Goal: Communication & Community: Answer question/provide support

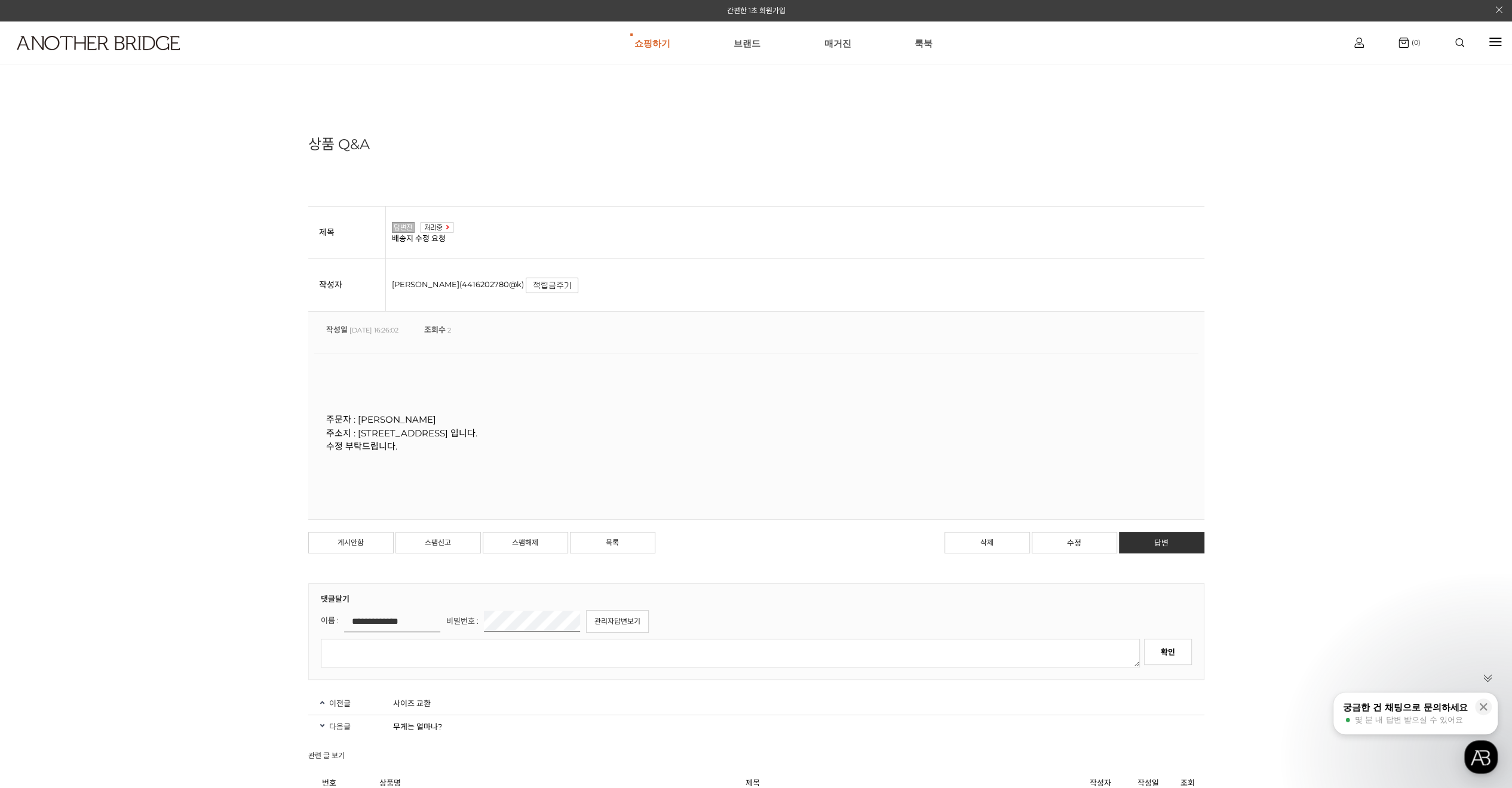
drag, startPoint x: 403, startPoint y: 450, endPoint x: 480, endPoint y: 453, distance: 77.1
click at [480, 453] on div "주문자 : 김성일 주소지 : 서대문구 독립문로 14길 33 돈의문센트레빌 207동 1103호 입니다. 수정 부탁드립니다." at bounding box center [756, 433] width 884 height 160
click at [489, 454] on div "주문자 : 김성일 주소지 : 서대문구 독립문로 14길 33 돈의문센트레빌 207동 1103호 입니다. 수정 부탁드립니다." at bounding box center [756, 433] width 884 height 160
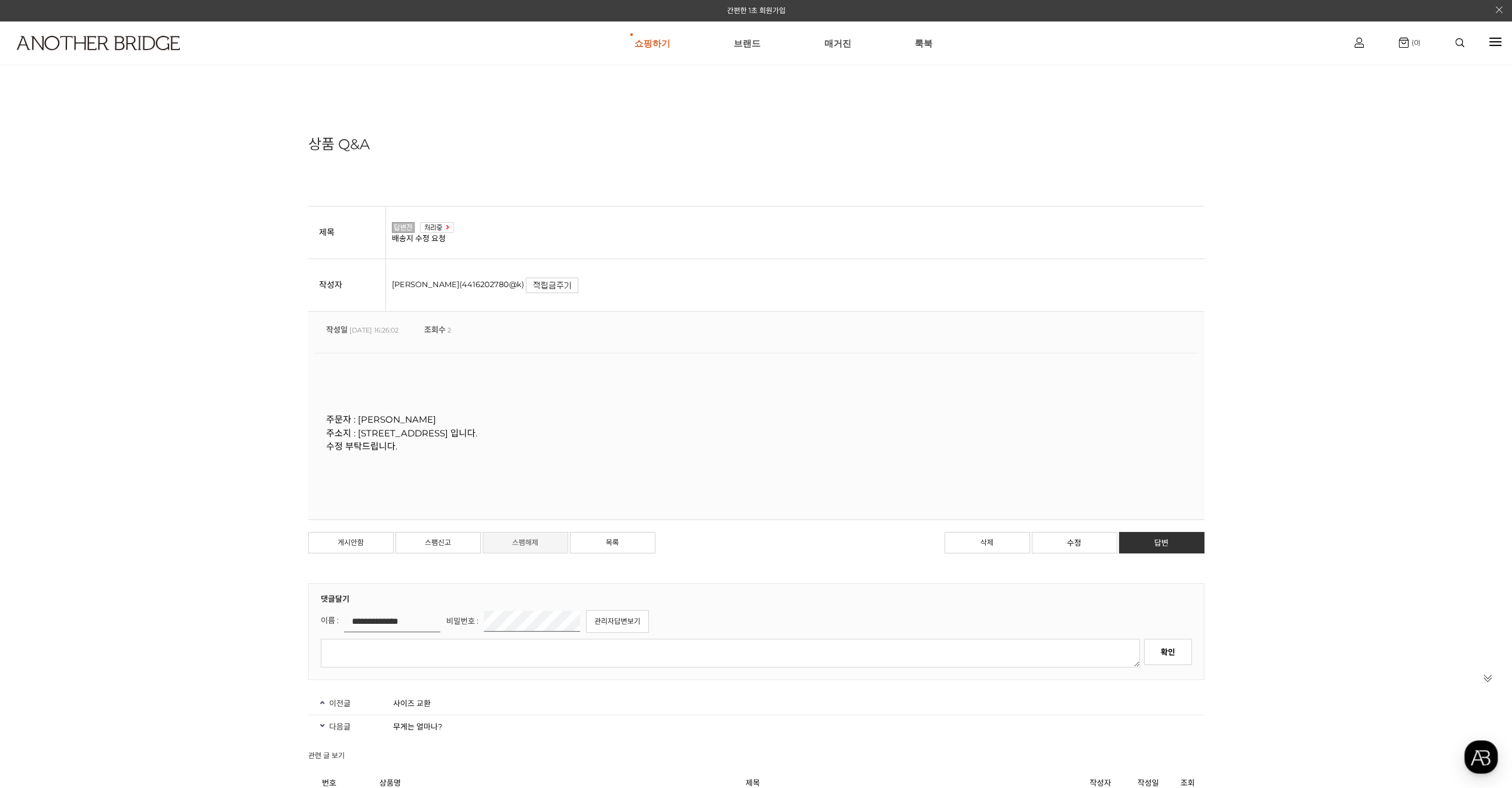
scroll to position [60, 0]
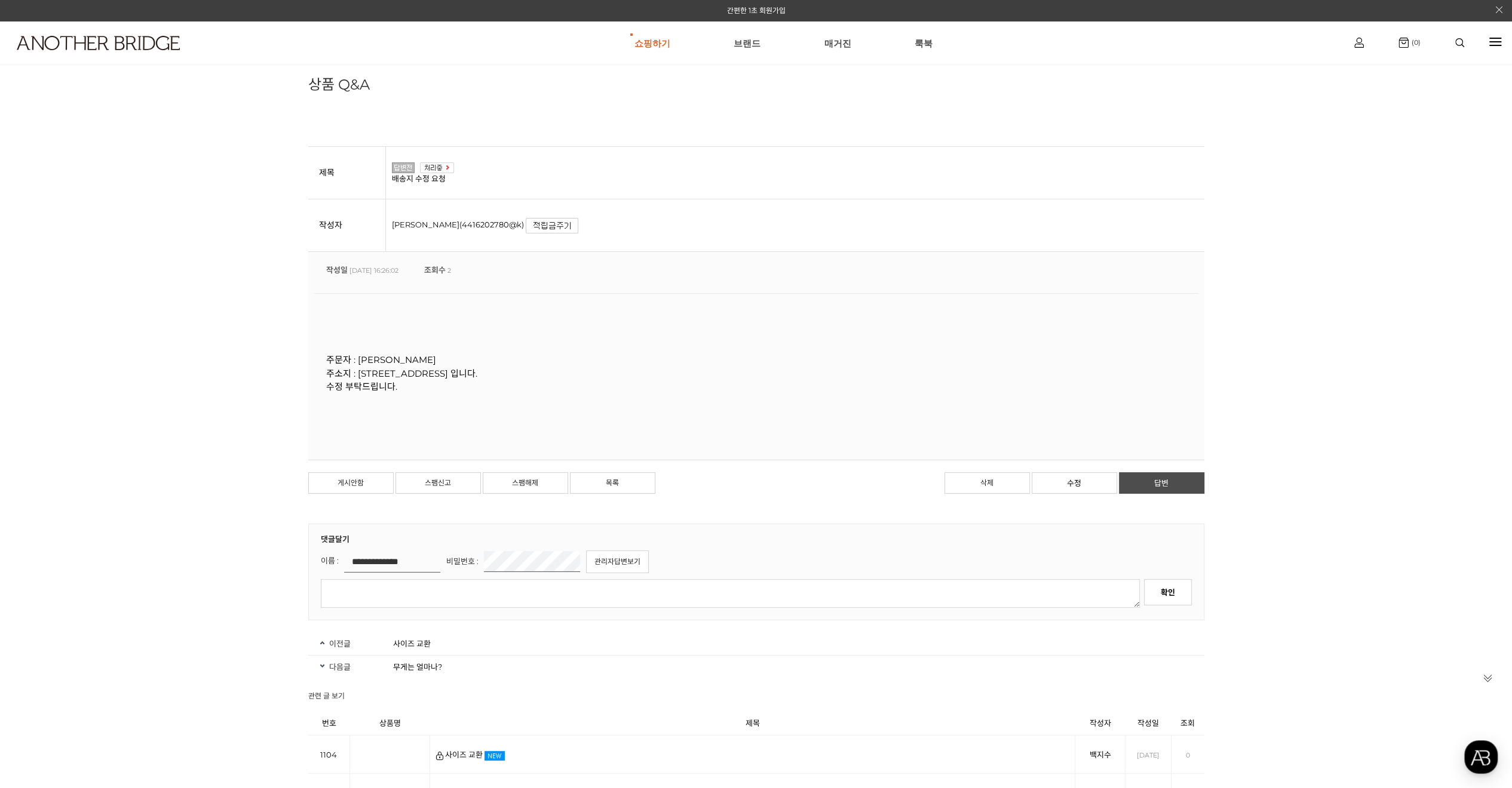
click at [1183, 483] on link "답변" at bounding box center [1161, 483] width 85 height 21
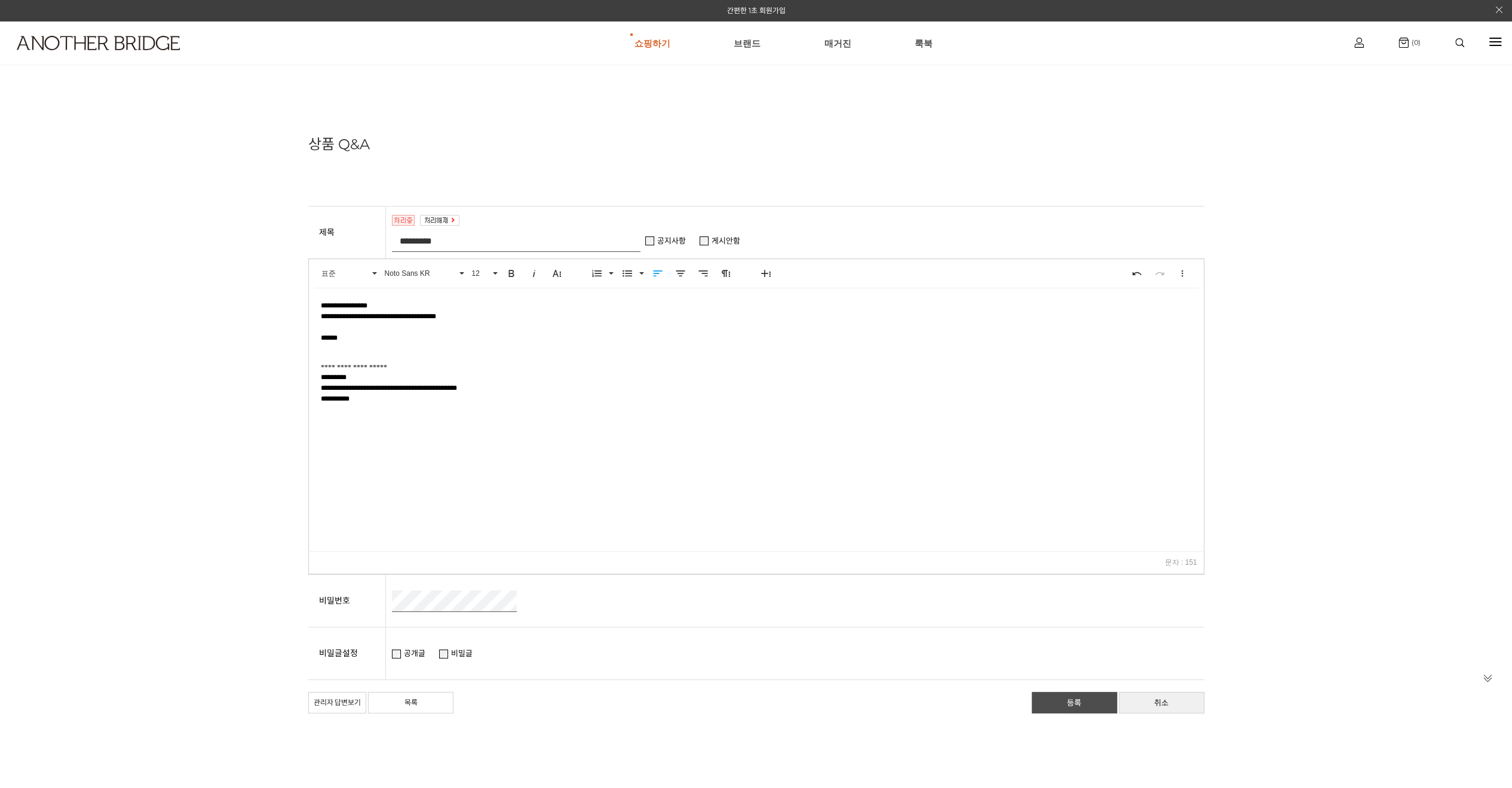
click at [1058, 706] on link "등록" at bounding box center [1074, 703] width 85 height 21
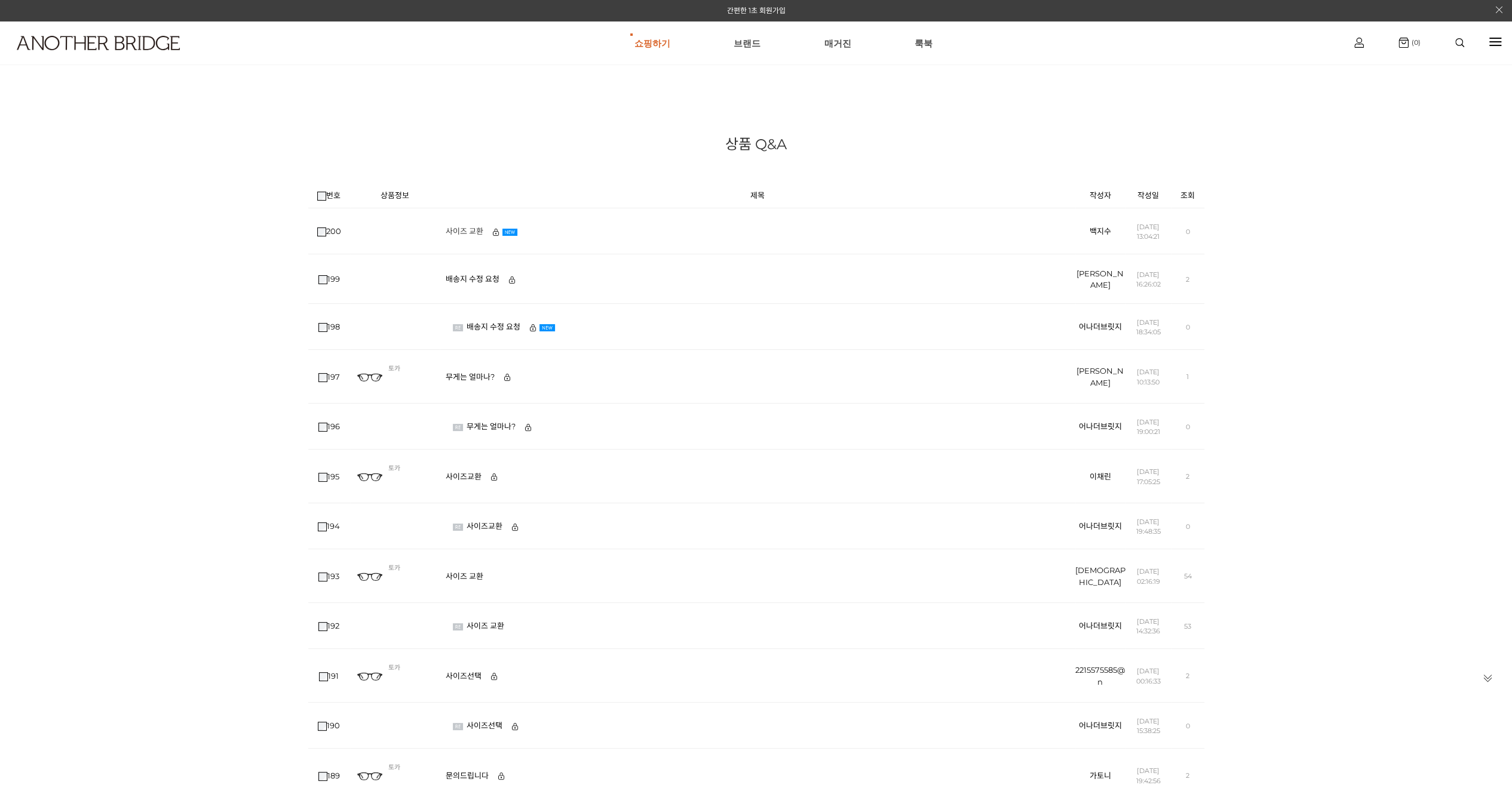
click at [471, 230] on link "사이즈 교환" at bounding box center [467, 231] width 44 height 9
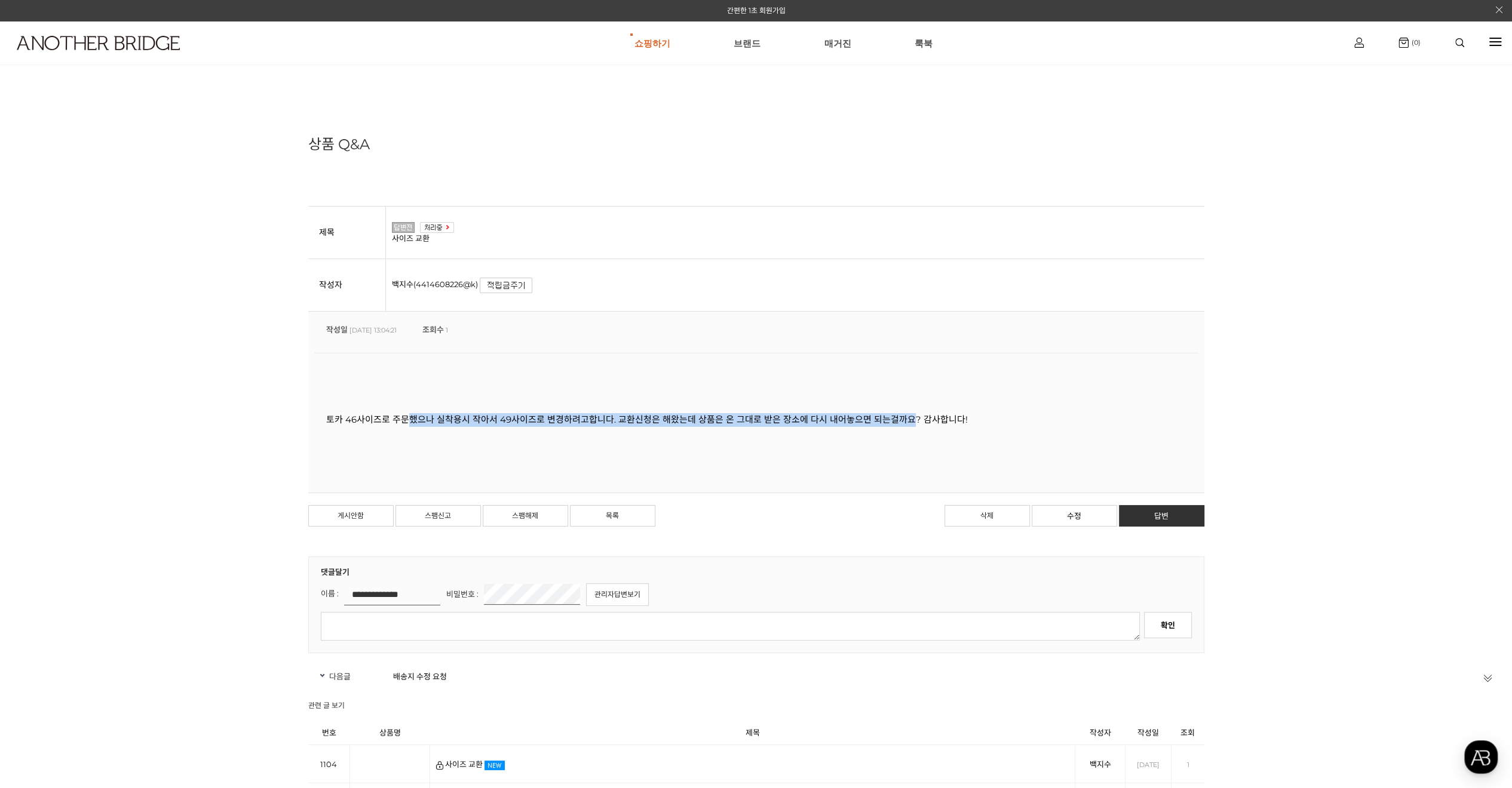
drag, startPoint x: 480, startPoint y: 426, endPoint x: 908, endPoint y: 432, distance: 428.0
click at [908, 432] on div "토카 46사이즈로 주문했으나 실착용시 작아서 49사이즈로 변경하려고합니다. 교환신청은 해왔는데 상품은 온 그대로 받은 장소에 다시 내어놓으면 …" at bounding box center [756, 420] width 884 height 134
click at [909, 431] on div "토카 46사이즈로 주문했으나 실착용시 작아서 49사이즈로 변경하려고합니다. 교환신청은 해왔는데 상품은 온 그대로 받은 장소에 다시 내어놓으면 …" at bounding box center [756, 420] width 884 height 134
